Goal: Task Accomplishment & Management: Use online tool/utility

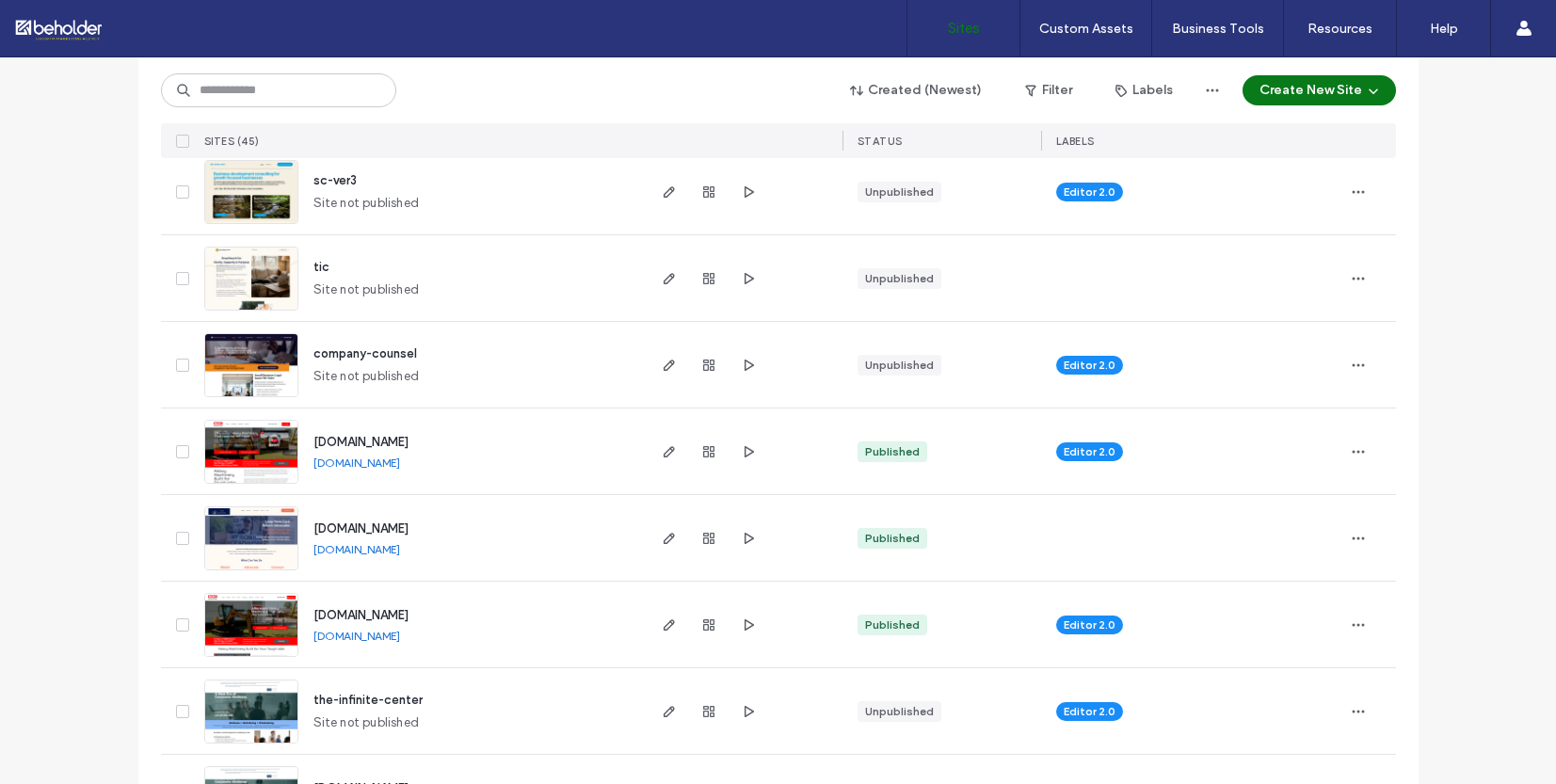
scroll to position [95, 0]
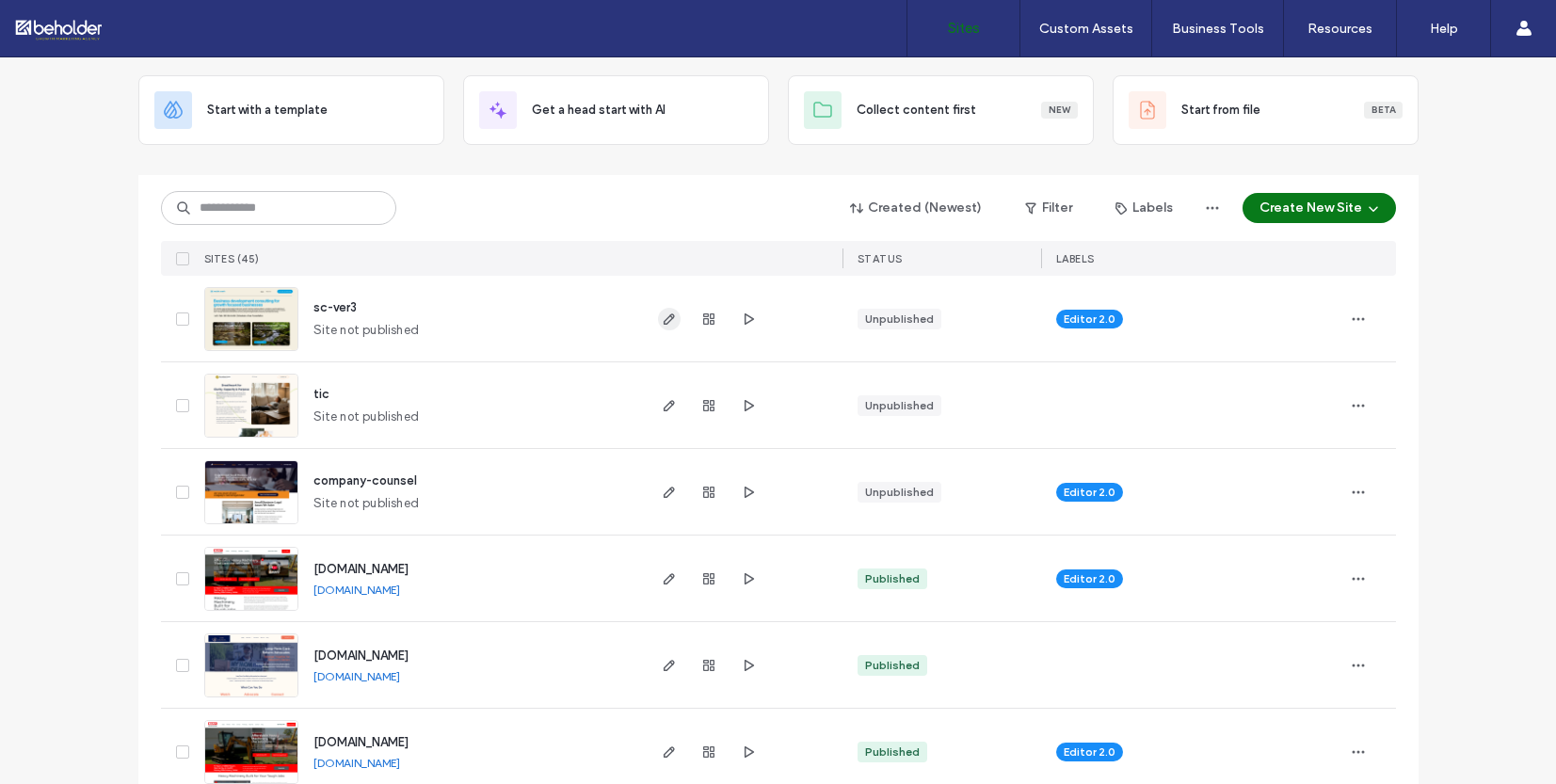
click at [662, 316] on use "button" at bounding box center [668, 319] width 11 height 11
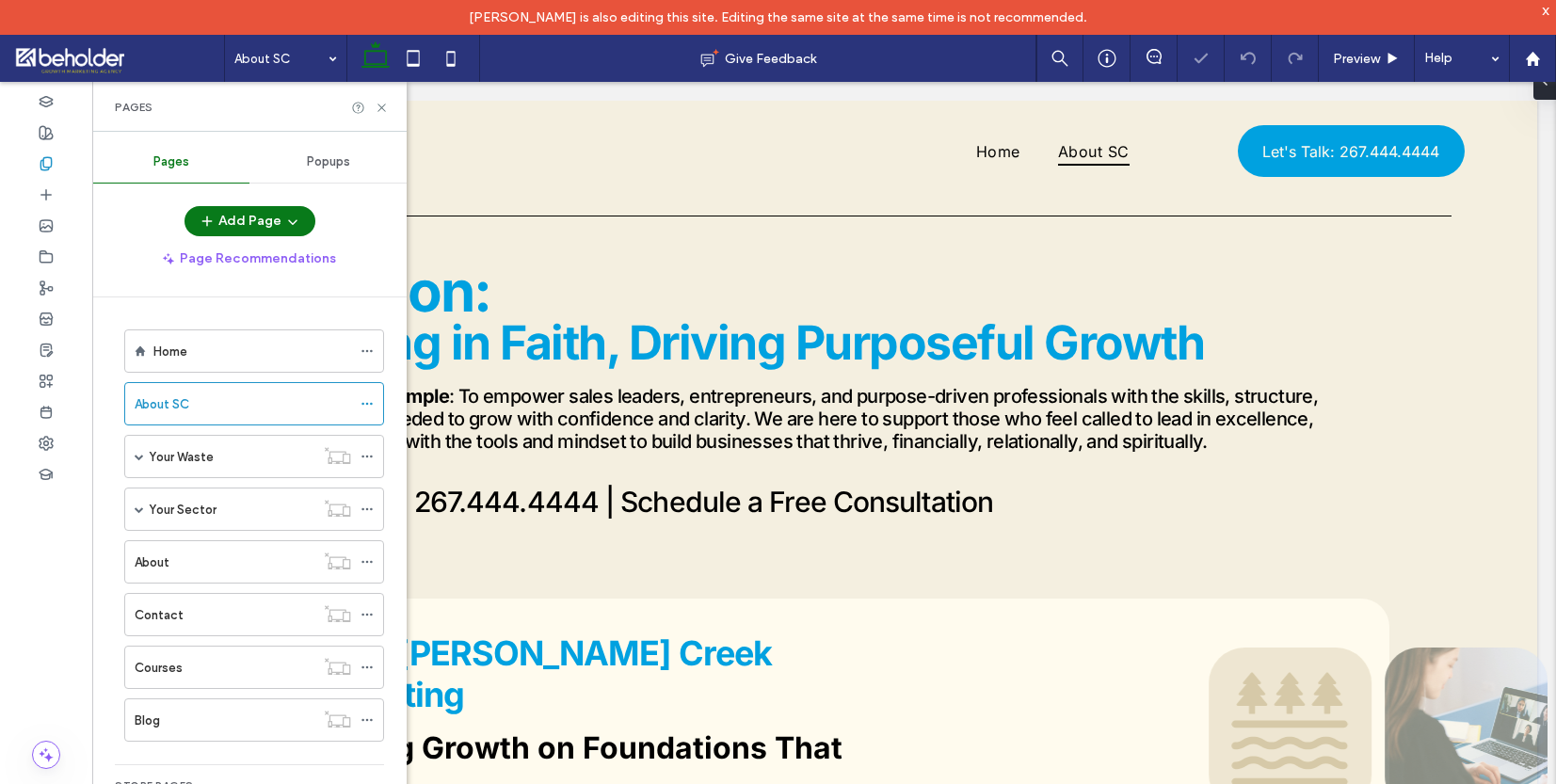
click at [384, 94] on div "Pages" at bounding box center [249, 107] width 314 height 49
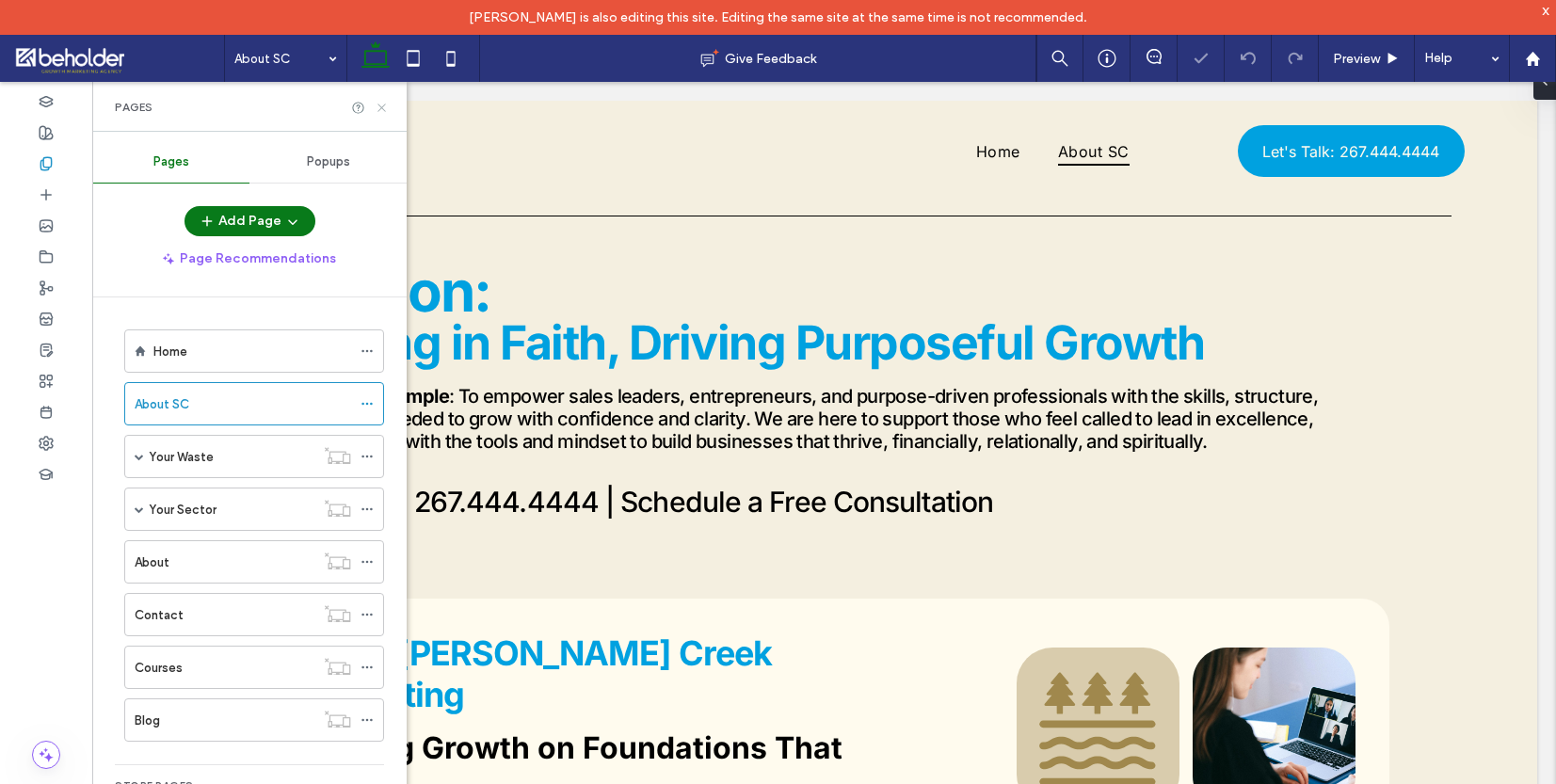
click at [379, 104] on use at bounding box center [382, 108] width 8 height 8
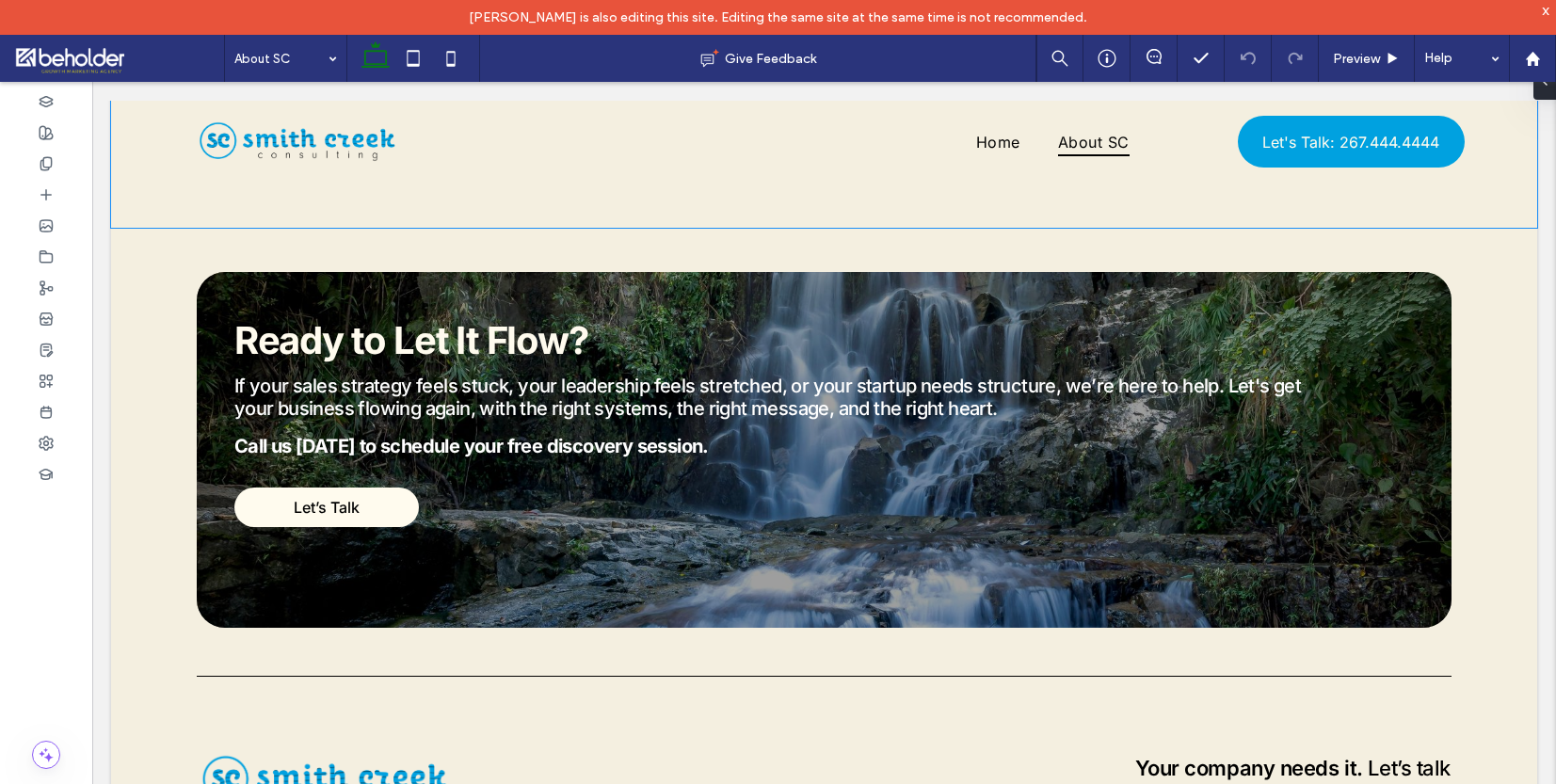
scroll to position [2560, 0]
